Goal: Information Seeking & Learning: Learn about a topic

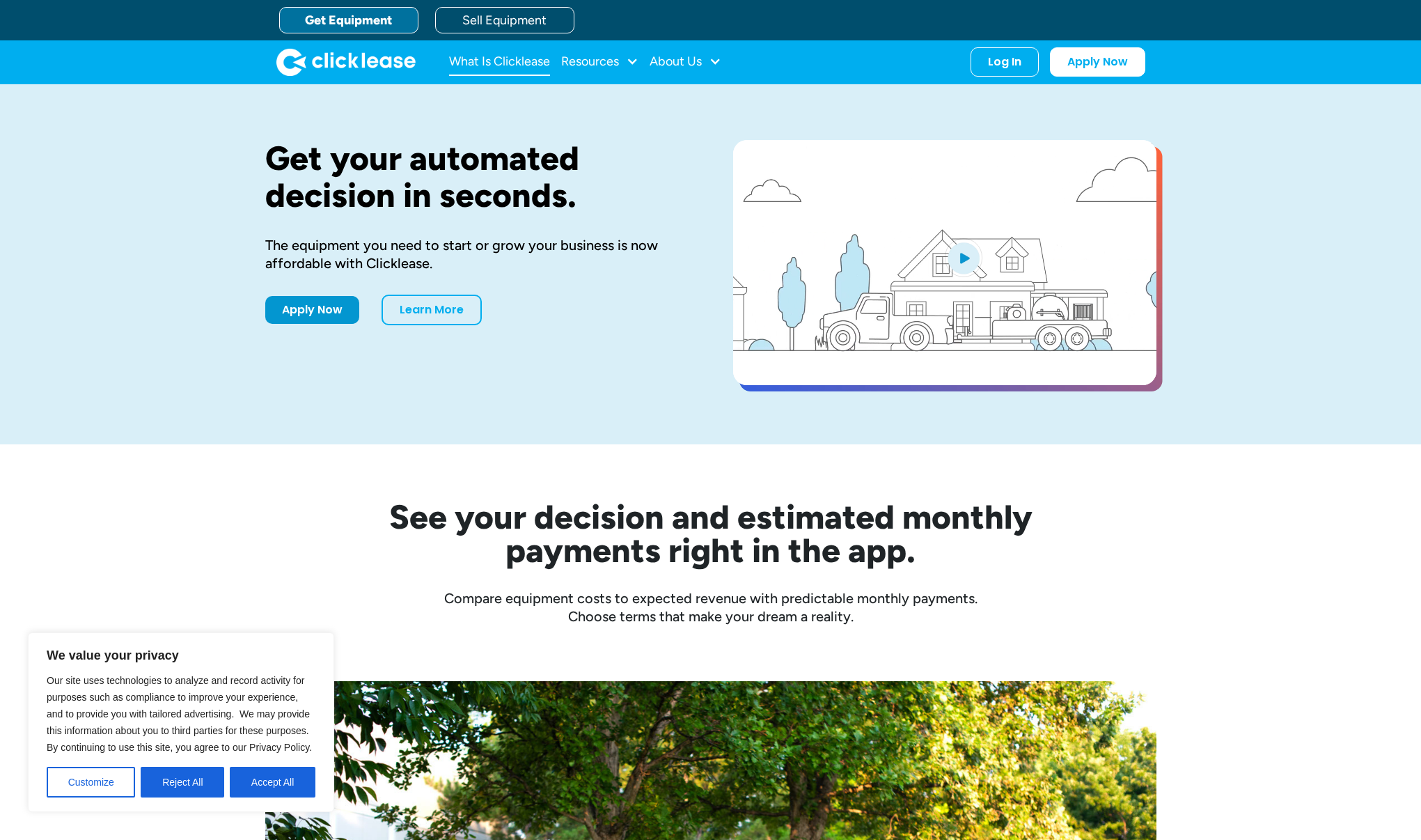
click at [534, 67] on link "What Is Clicklease" at bounding box center [499, 62] width 101 height 28
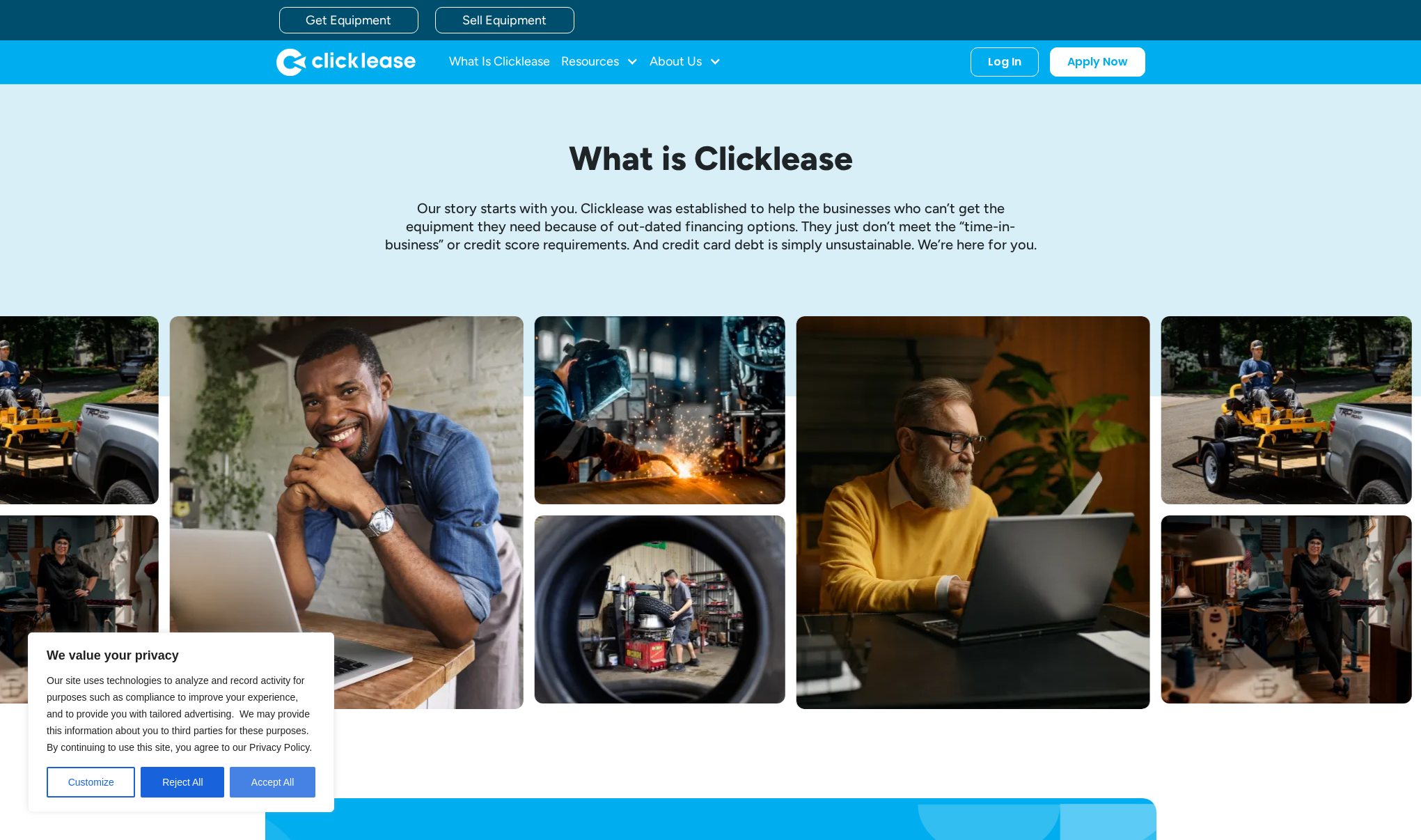
click at [282, 776] on button "Accept All" at bounding box center [272, 782] width 85 height 31
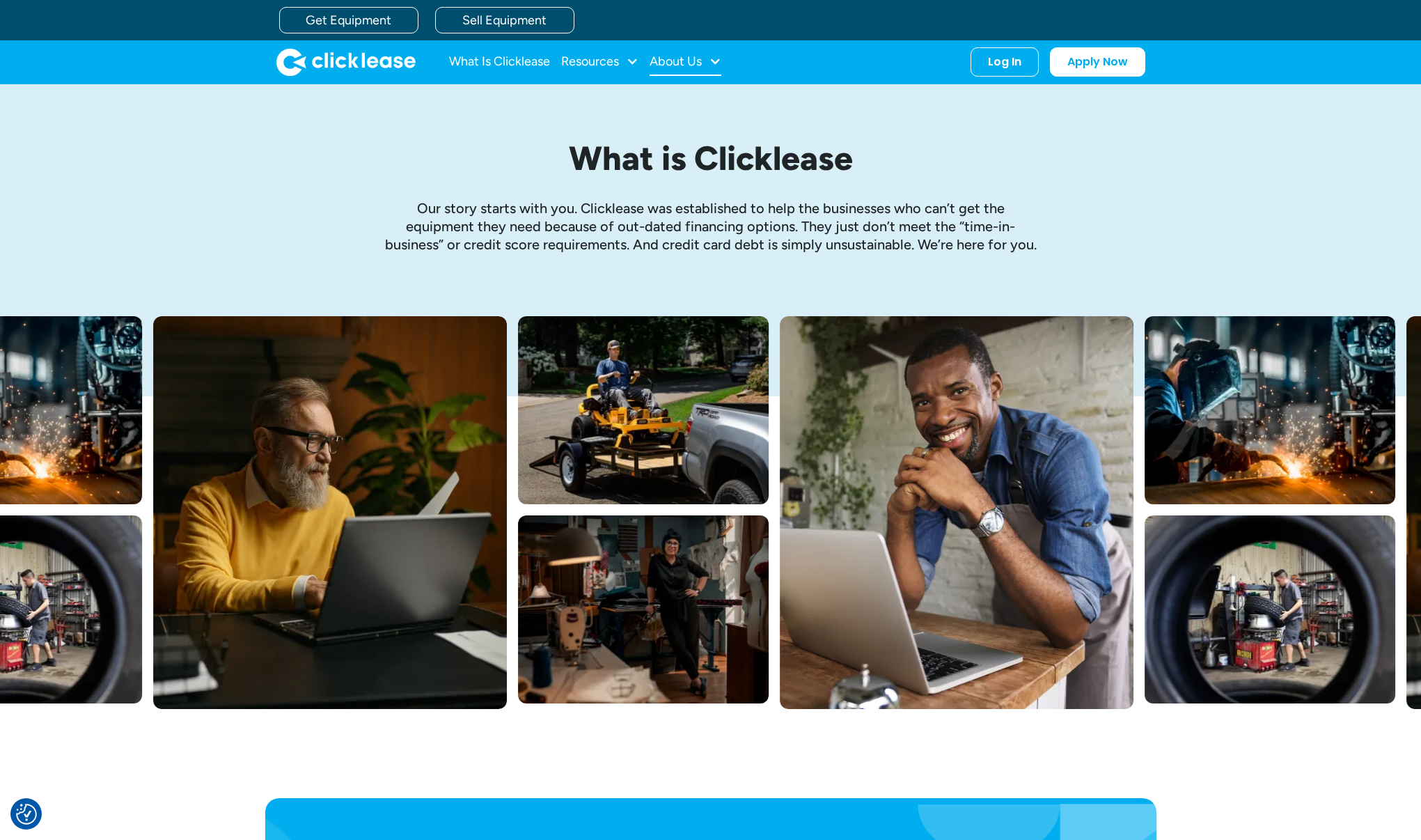
click at [702, 61] on div "About Us" at bounding box center [676, 61] width 52 height 0
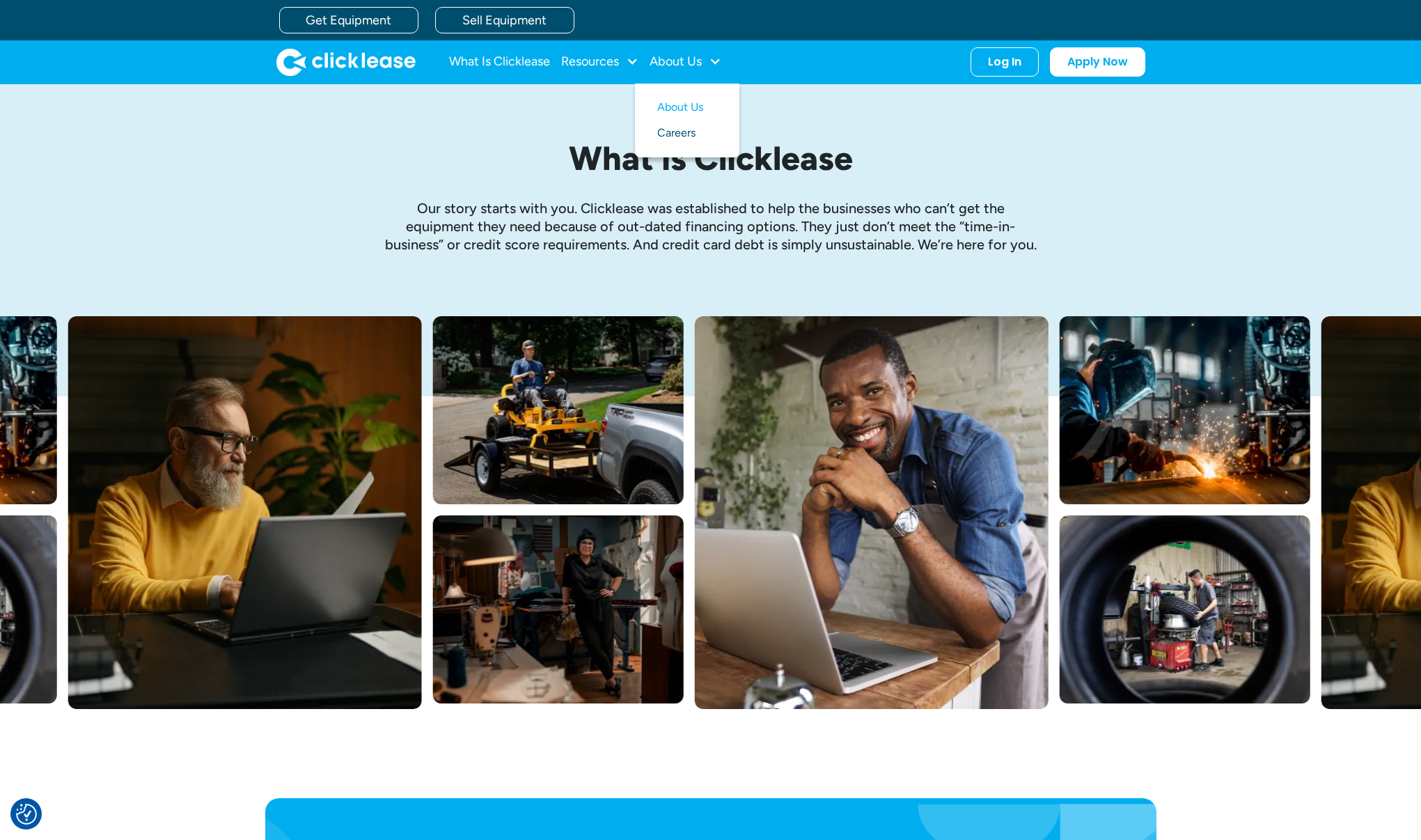
click at [683, 136] on link "Careers" at bounding box center [686, 133] width 60 height 26
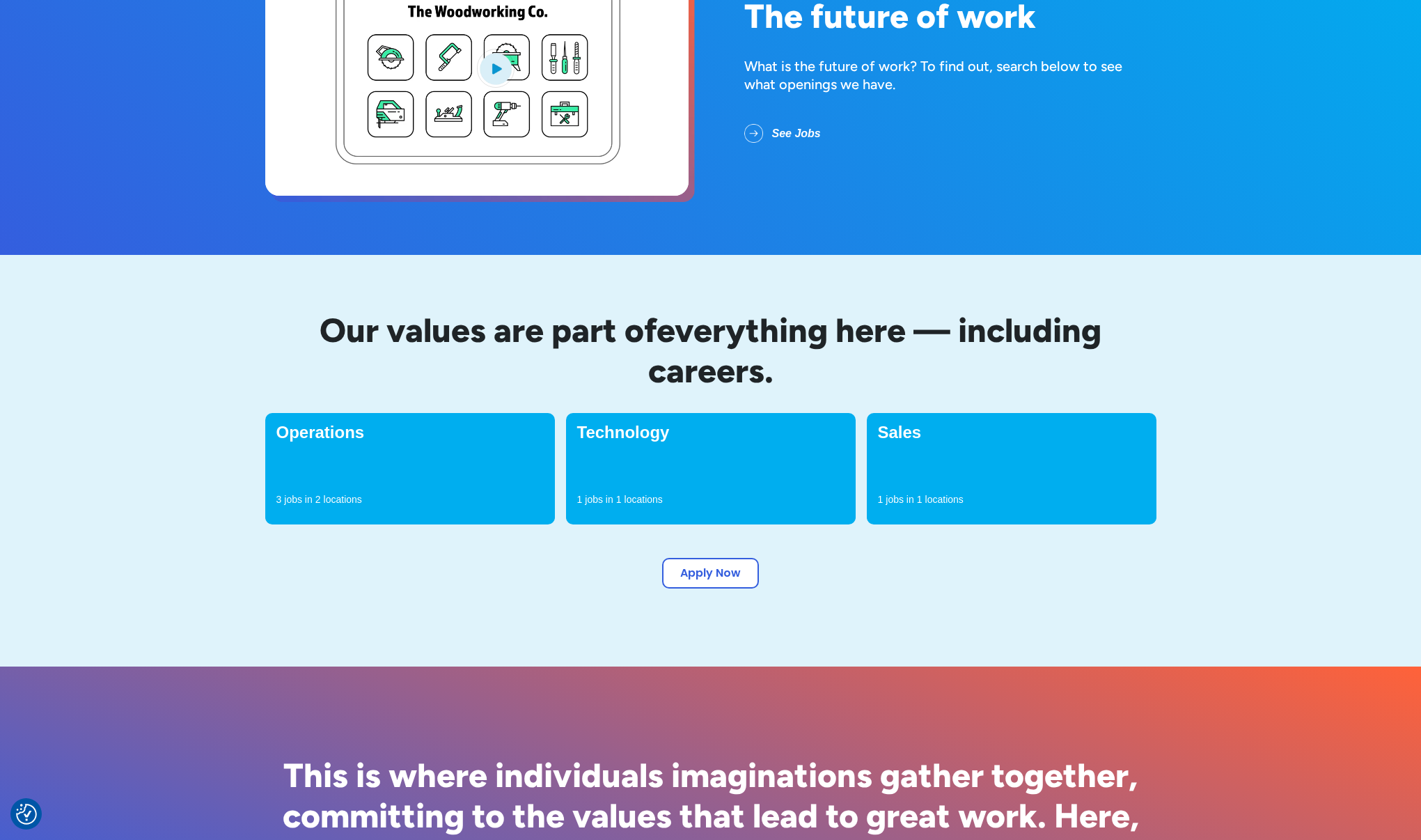
scroll to position [224, 0]
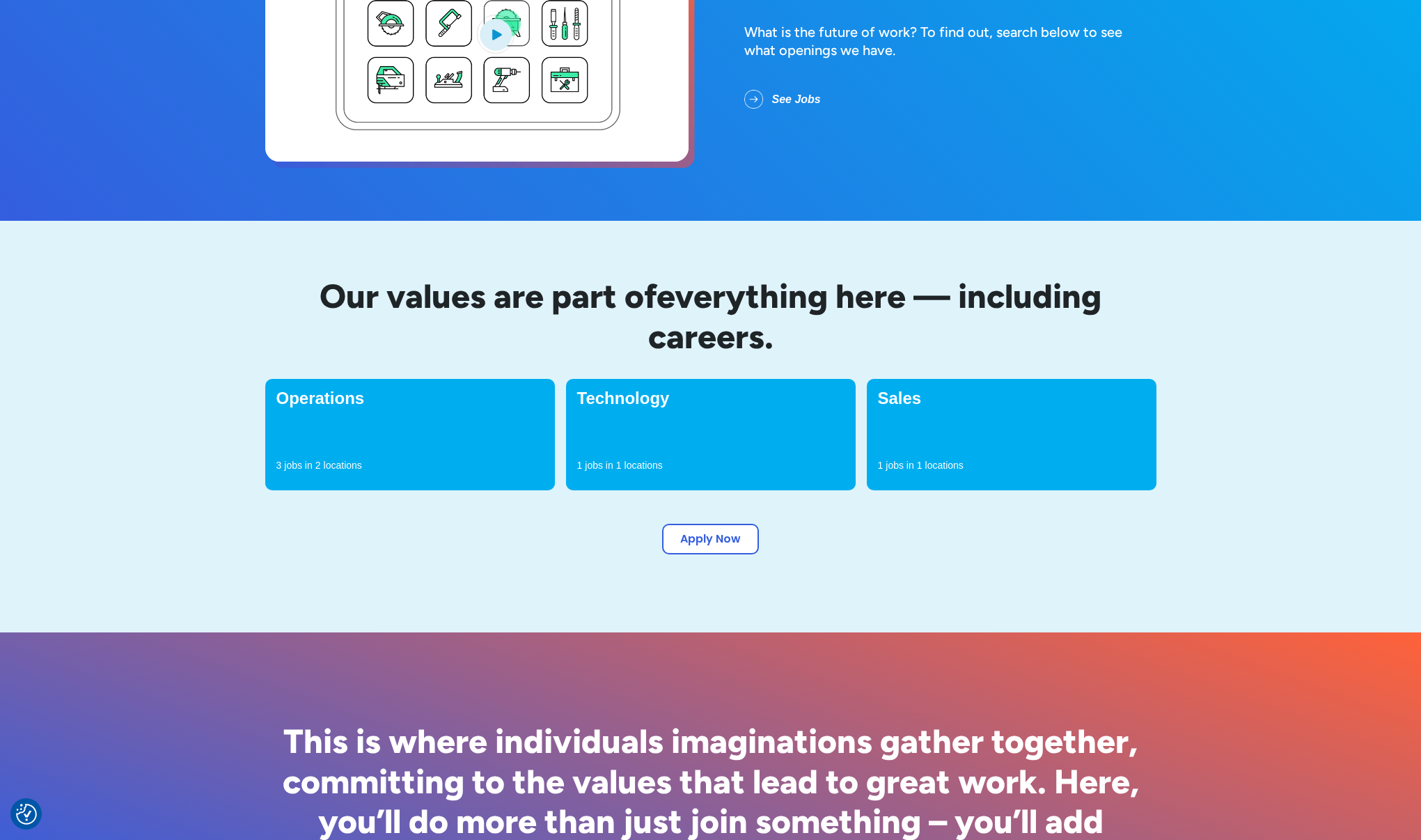
click at [902, 466] on p "jobs in" at bounding box center [900, 465] width 28 height 14
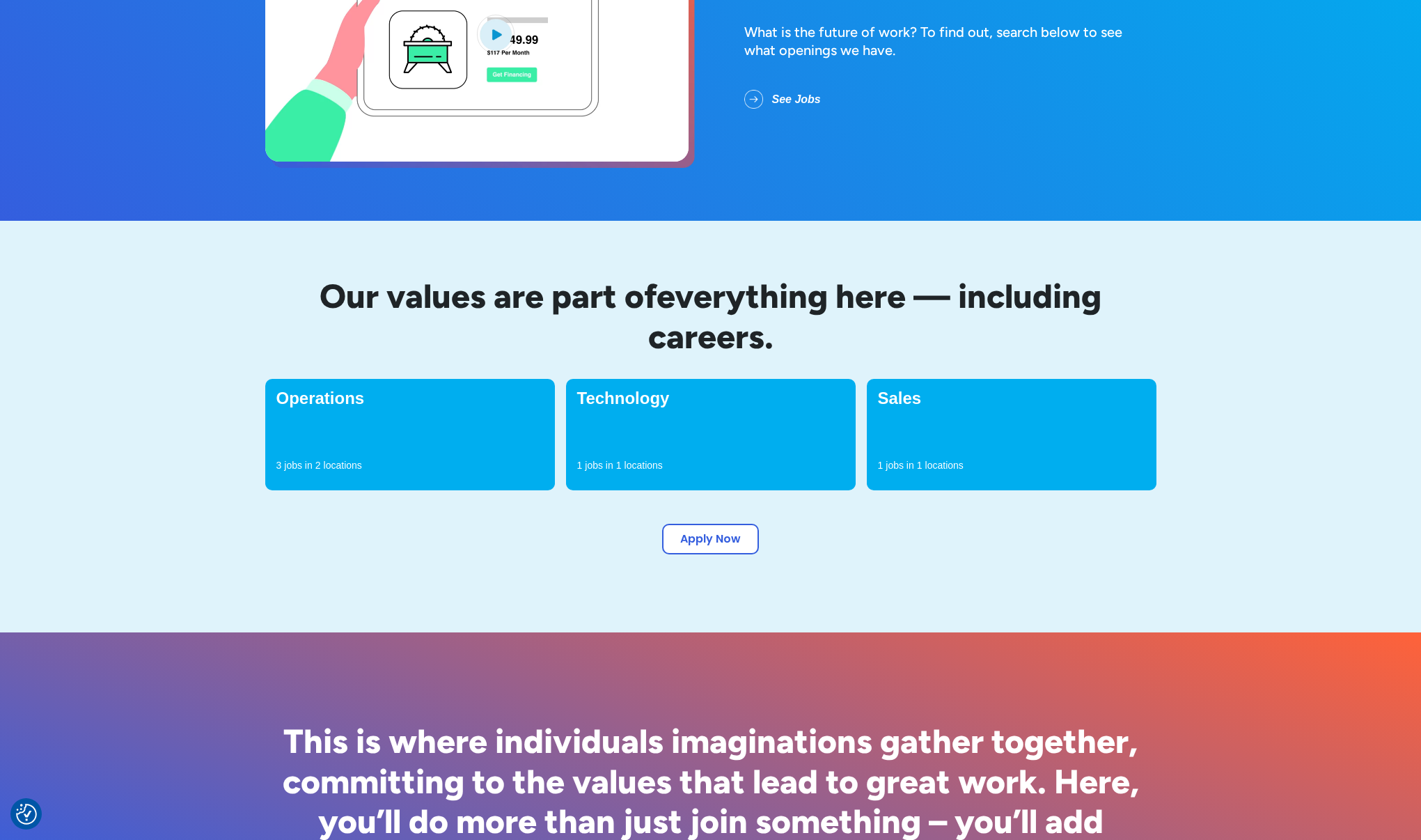
click at [898, 392] on h4 "Sales" at bounding box center [1011, 398] width 268 height 16
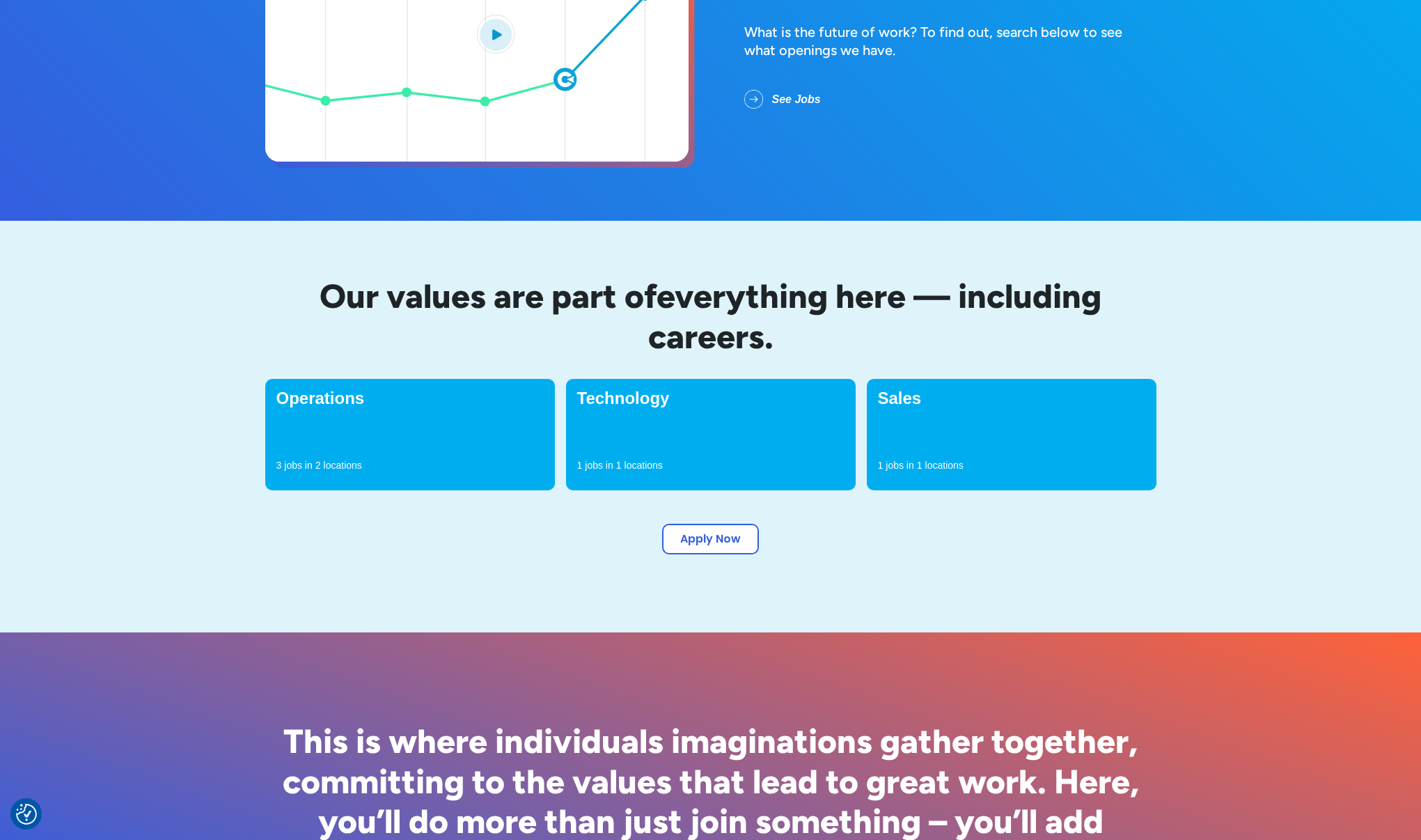
click at [395, 428] on div "Operations 3 jobs in 2 locations" at bounding box center [410, 434] width 290 height 111
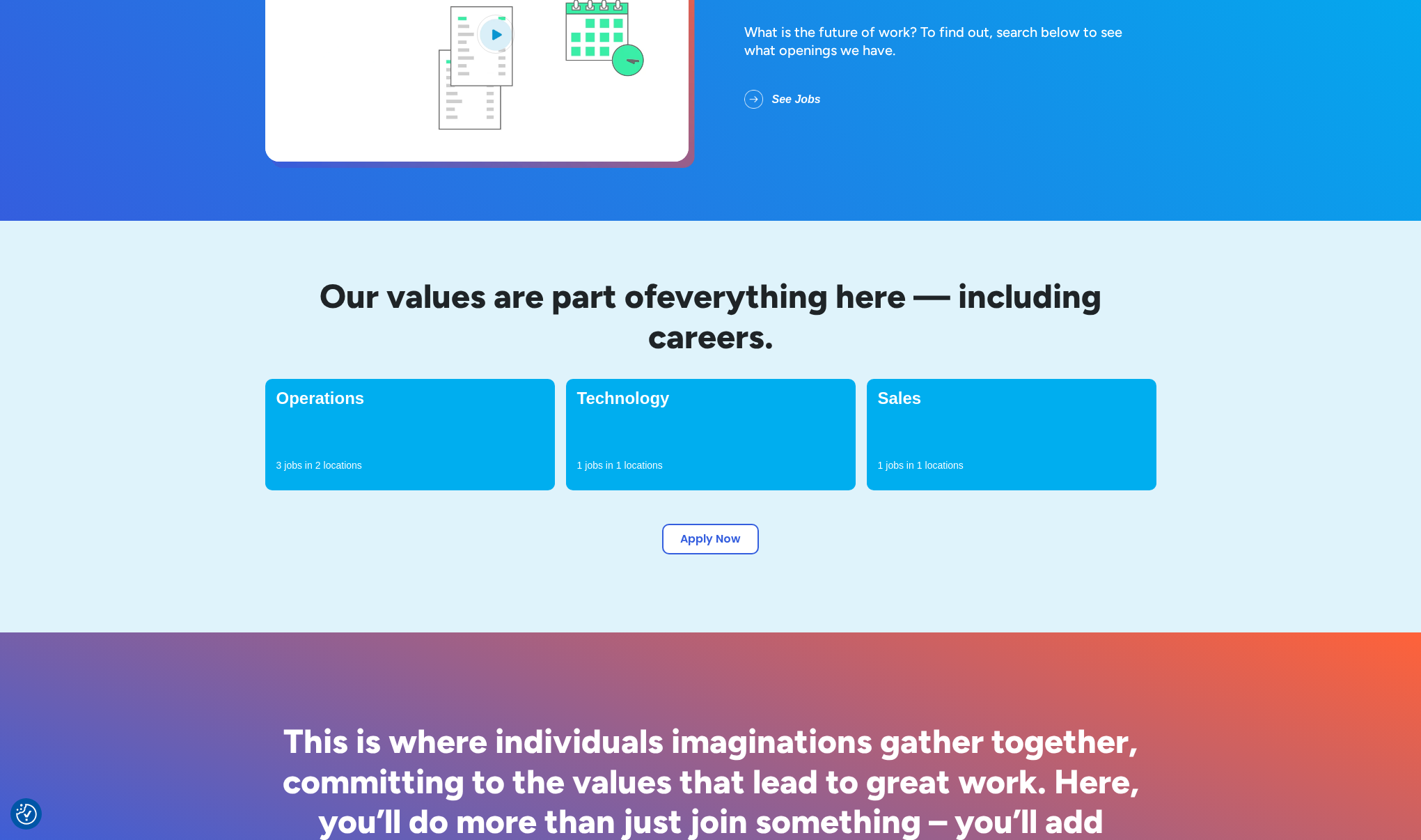
click at [333, 400] on h4 "Operations" at bounding box center [410, 398] width 268 height 16
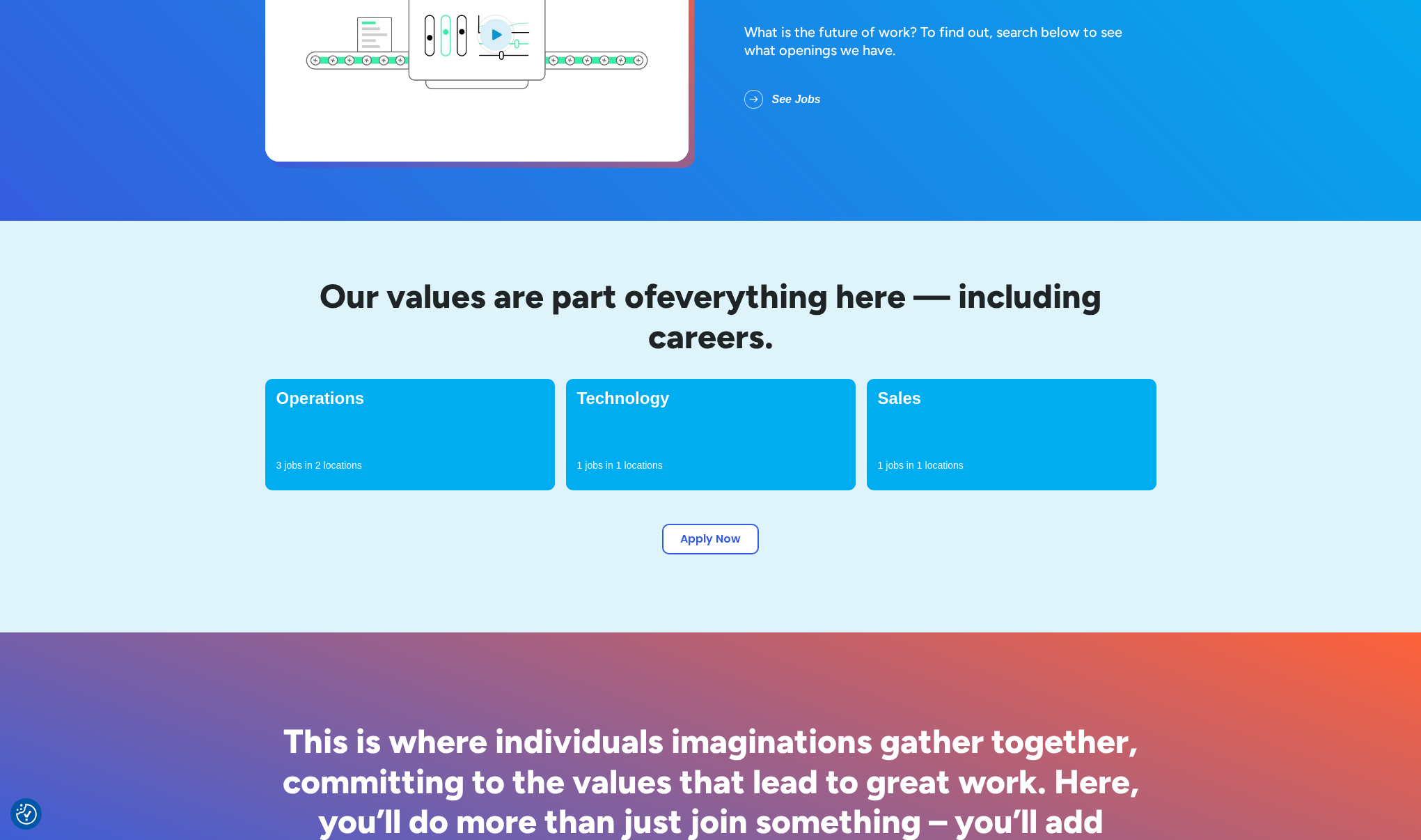
drag, startPoint x: 339, startPoint y: 464, endPoint x: 371, endPoint y: 467, distance: 32.1
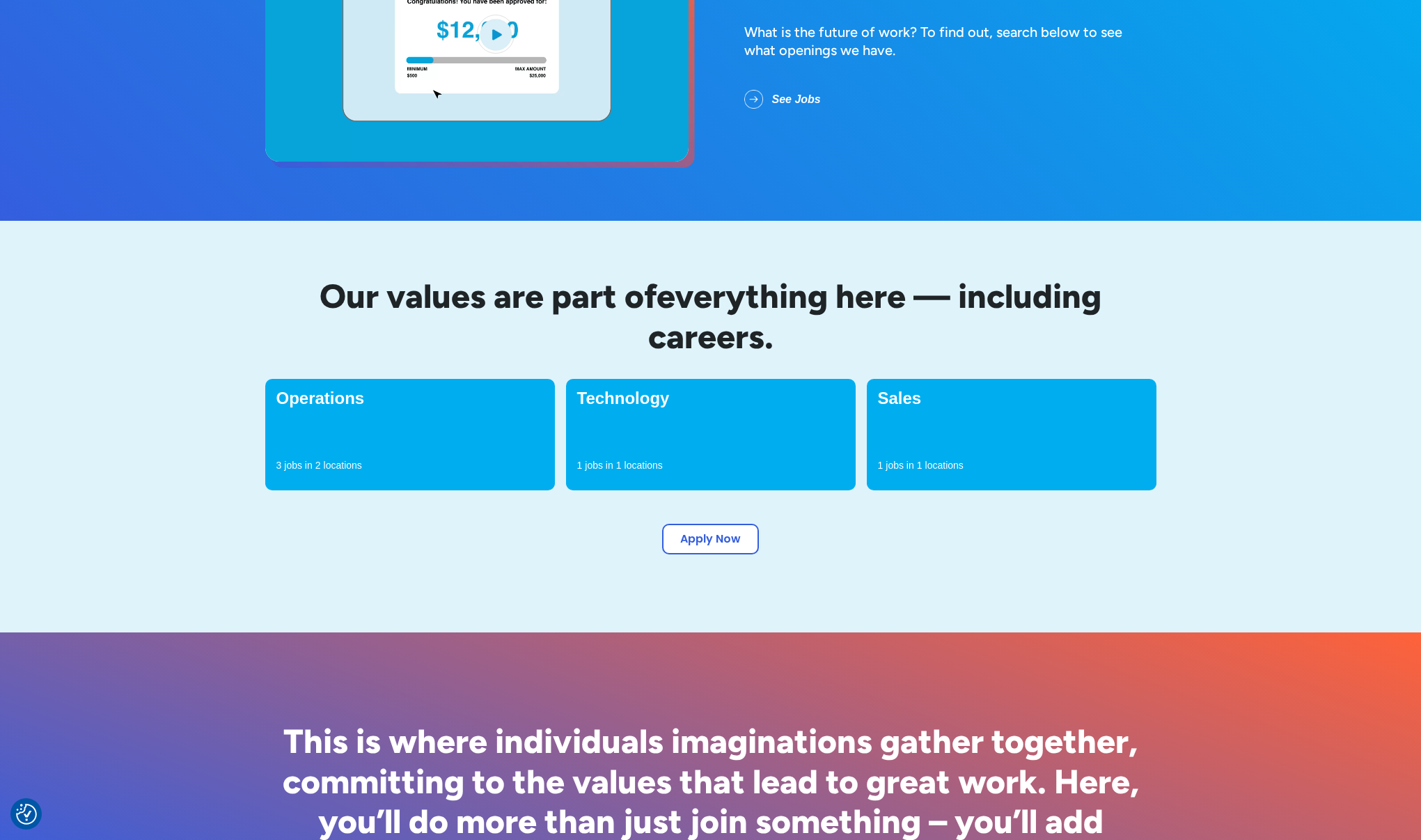
click at [339, 464] on p "locations" at bounding box center [342, 465] width 38 height 14
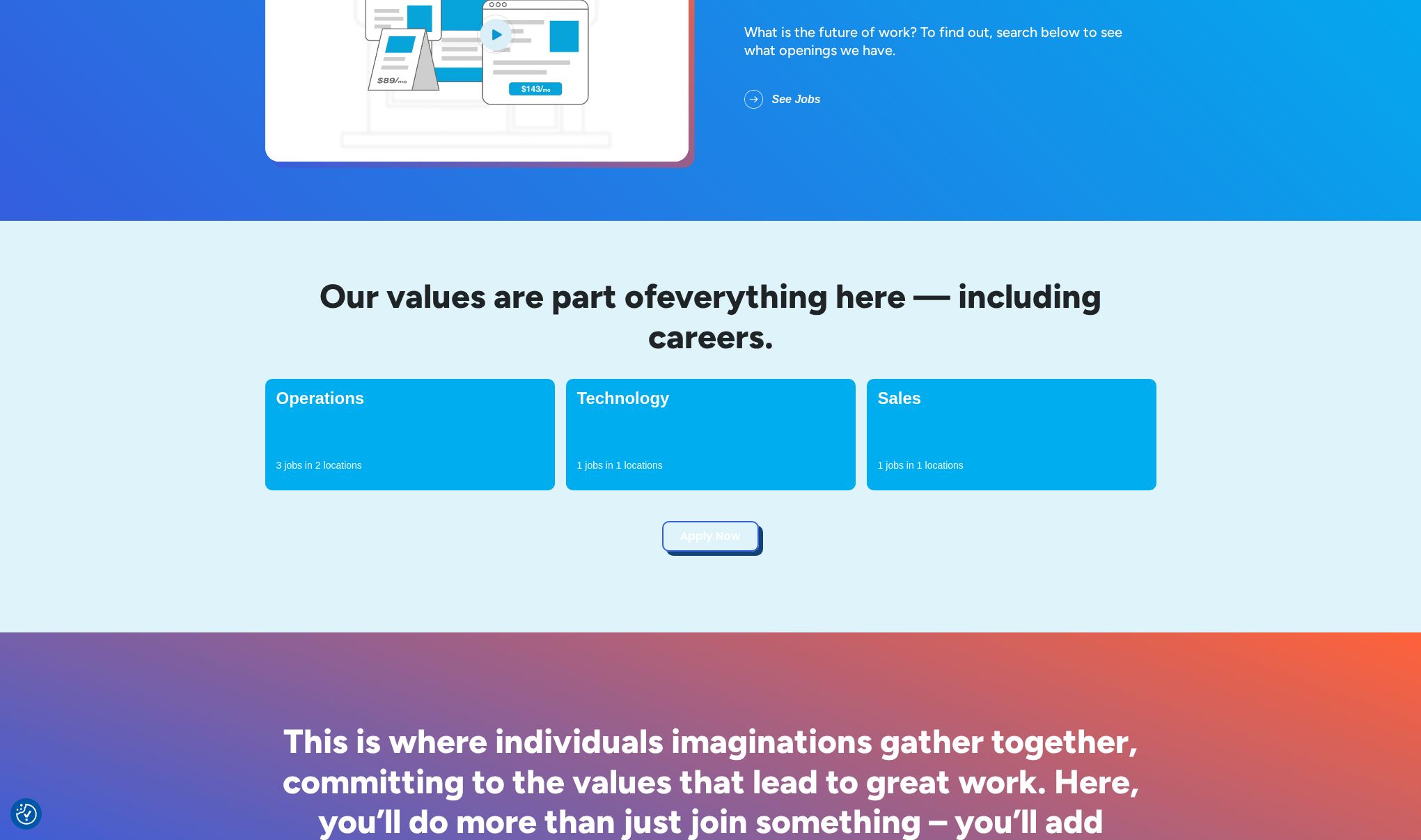
click at [735, 537] on link "Apply Now" at bounding box center [710, 536] width 97 height 31
